Goal: Check status: Check status

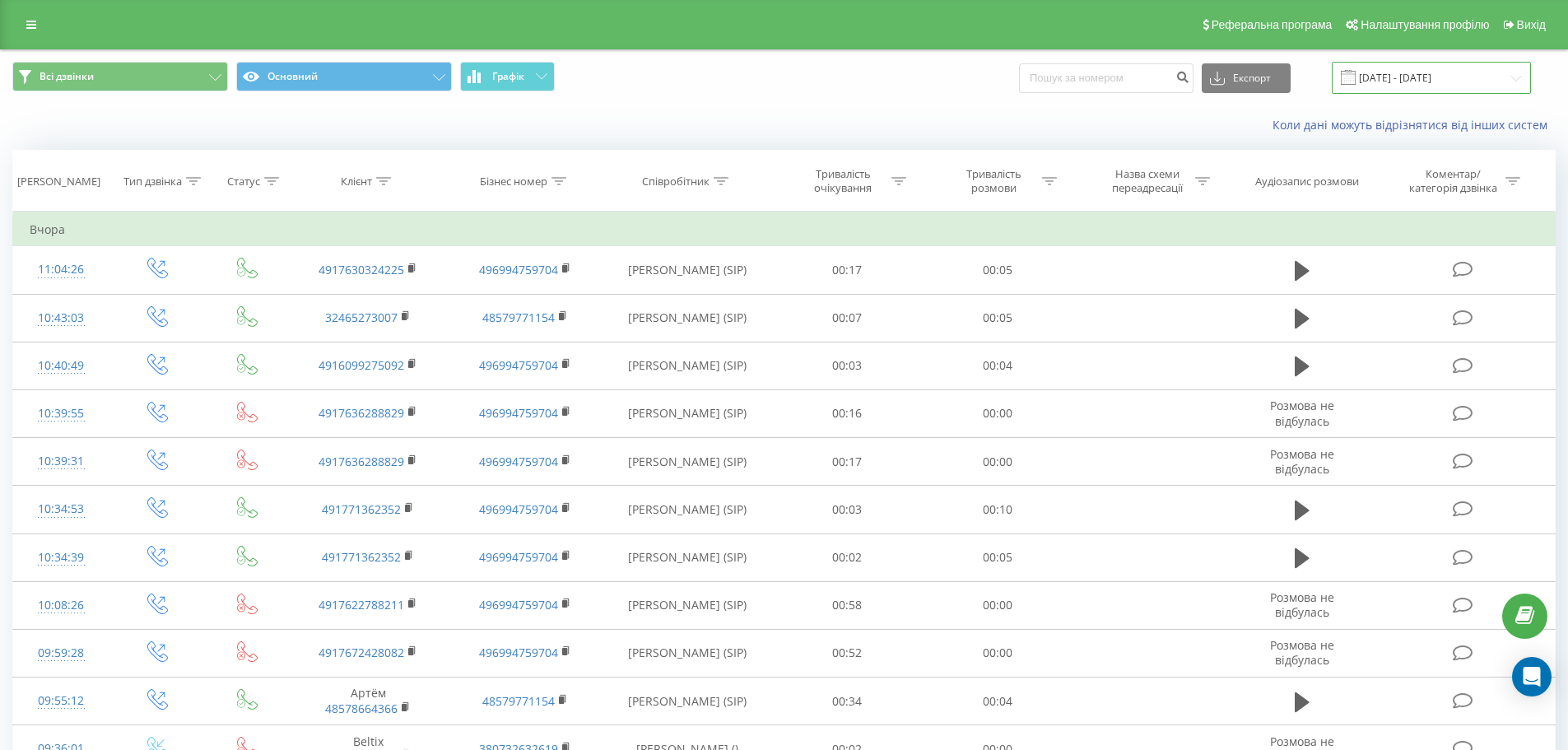
click at [1391, 78] on input "[DATE] - [DATE]" at bounding box center [1432, 78] width 199 height 32
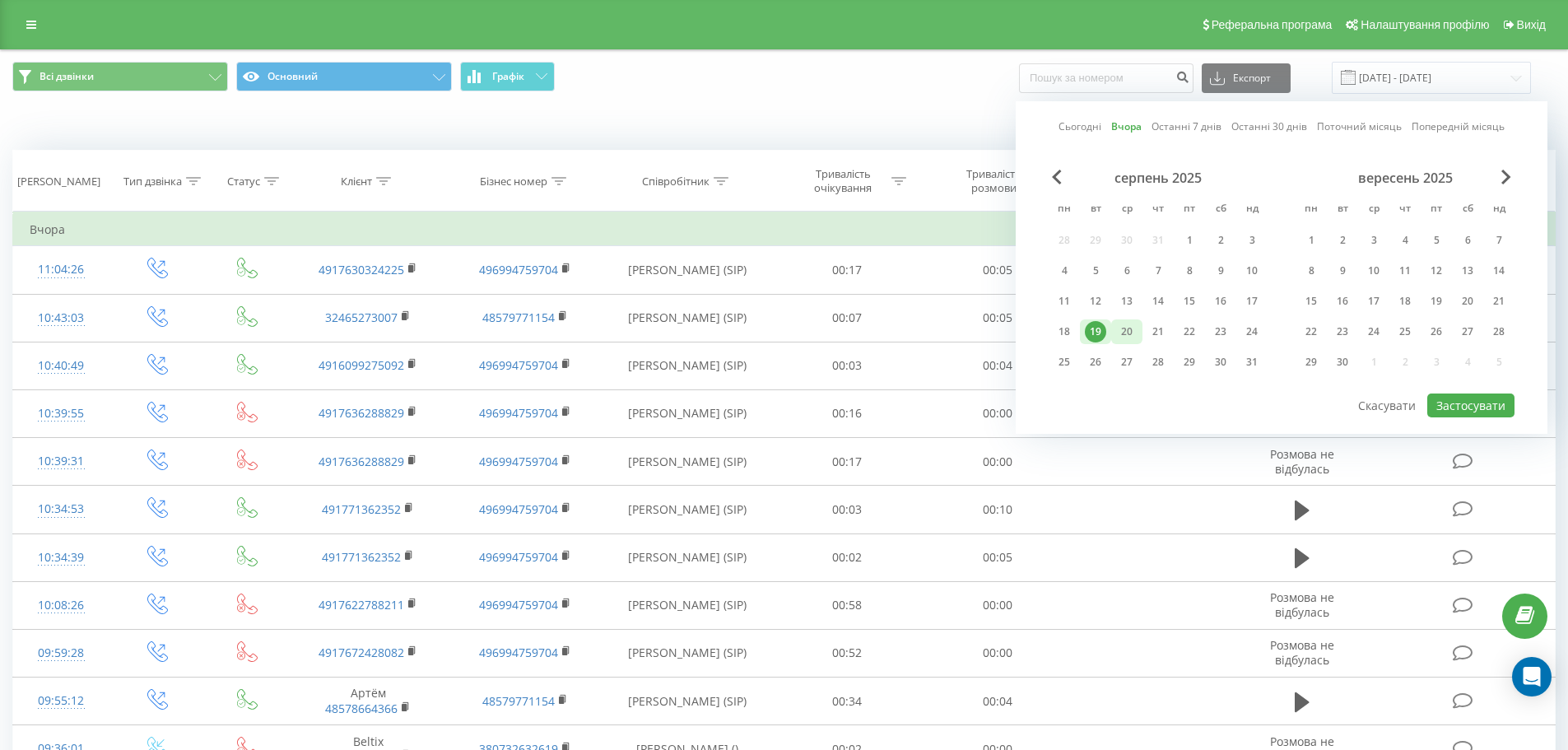
click at [1126, 325] on div "20" at bounding box center [1127, 331] width 22 height 22
click at [1443, 413] on button "Застосувати" at bounding box center [1471, 405] width 87 height 24
type input "[DATE] - [DATE]"
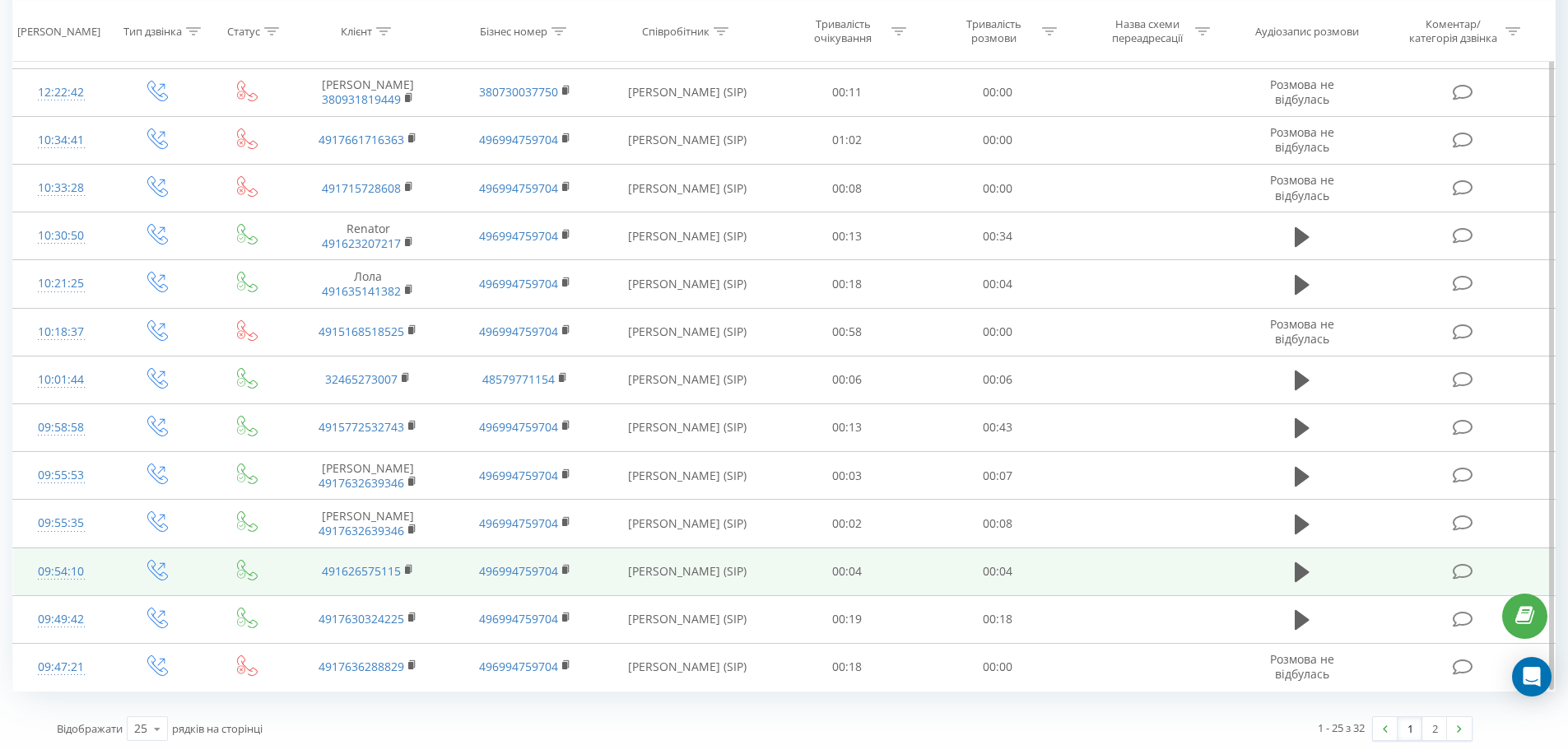
scroll to position [756, 0]
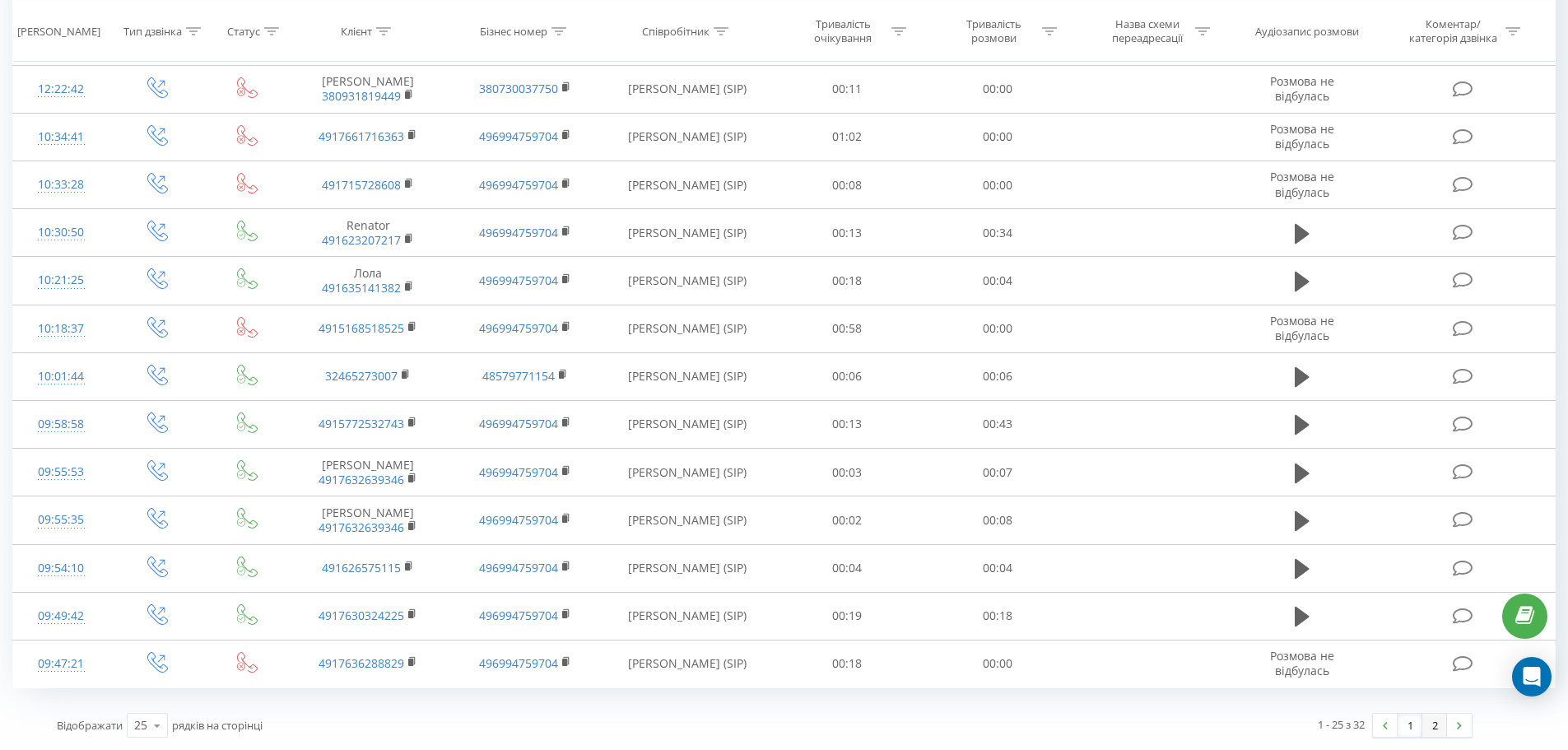
click at [1435, 731] on link "2" at bounding box center [1434, 725] width 25 height 23
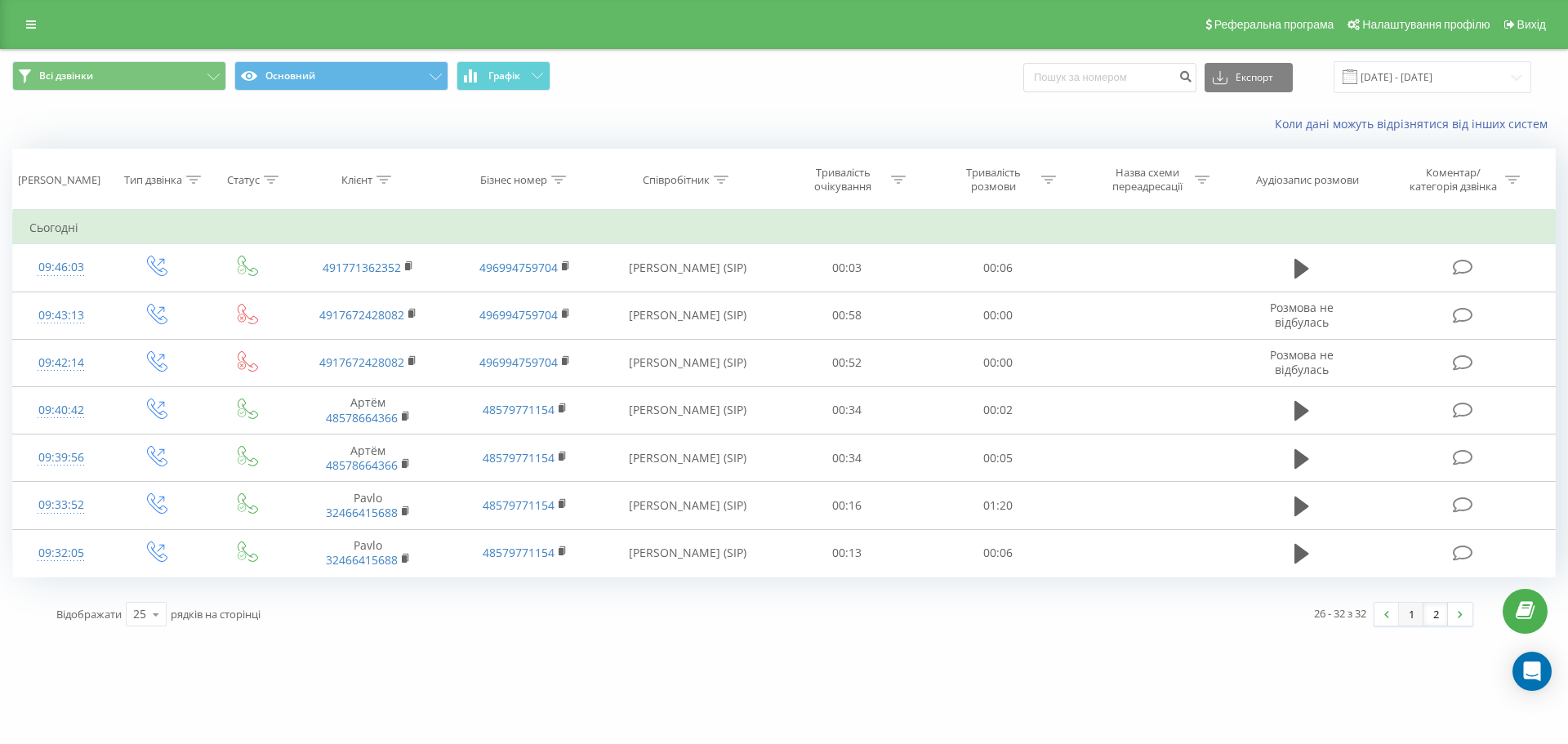
click at [1414, 617] on link "1" at bounding box center [1411, 614] width 24 height 23
